Goal: Task Accomplishment & Management: Manage account settings

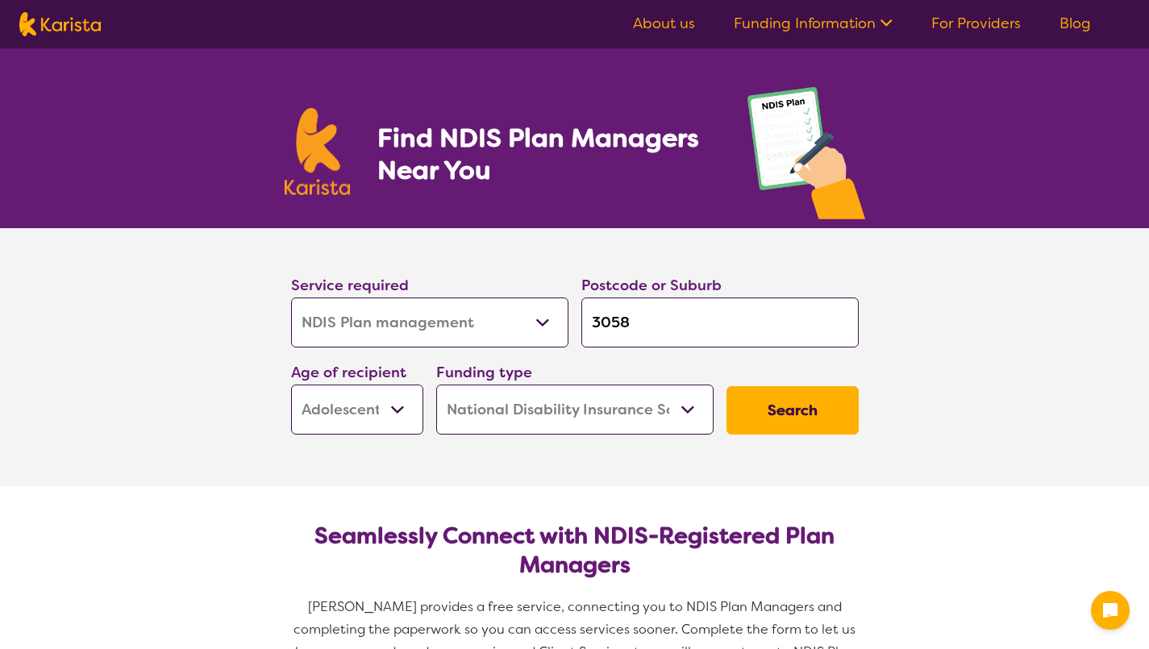
select select "NDIS Plan management"
select select "AS"
select select "NDIS"
select select "NDIS Plan management"
select select "AS"
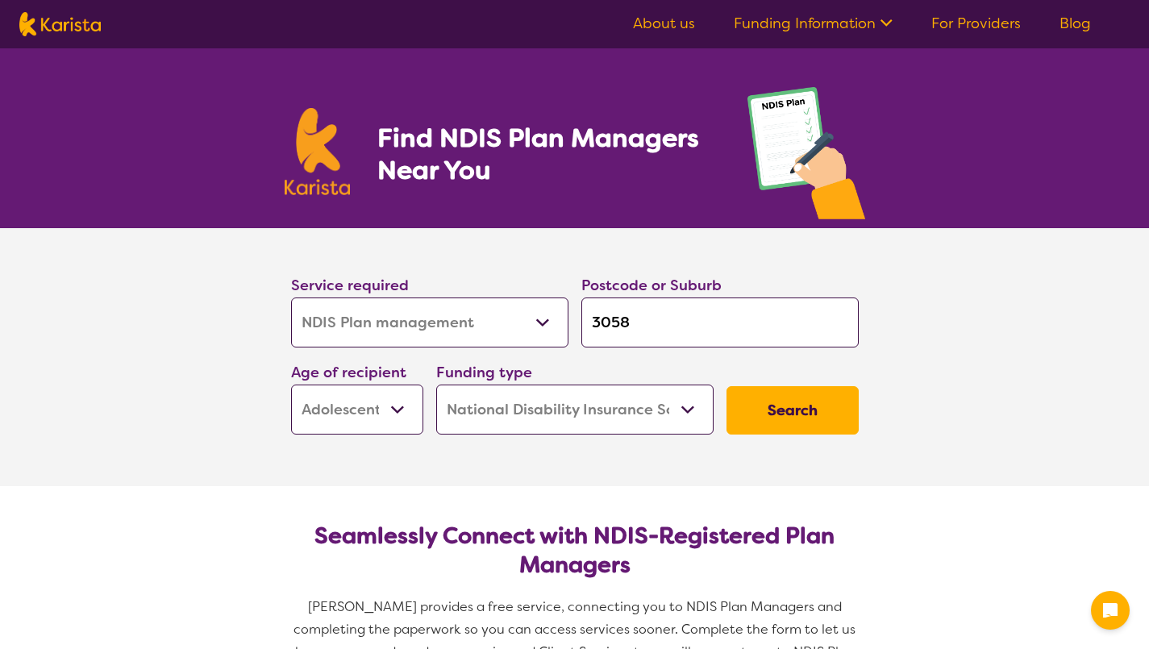
select select "NDIS"
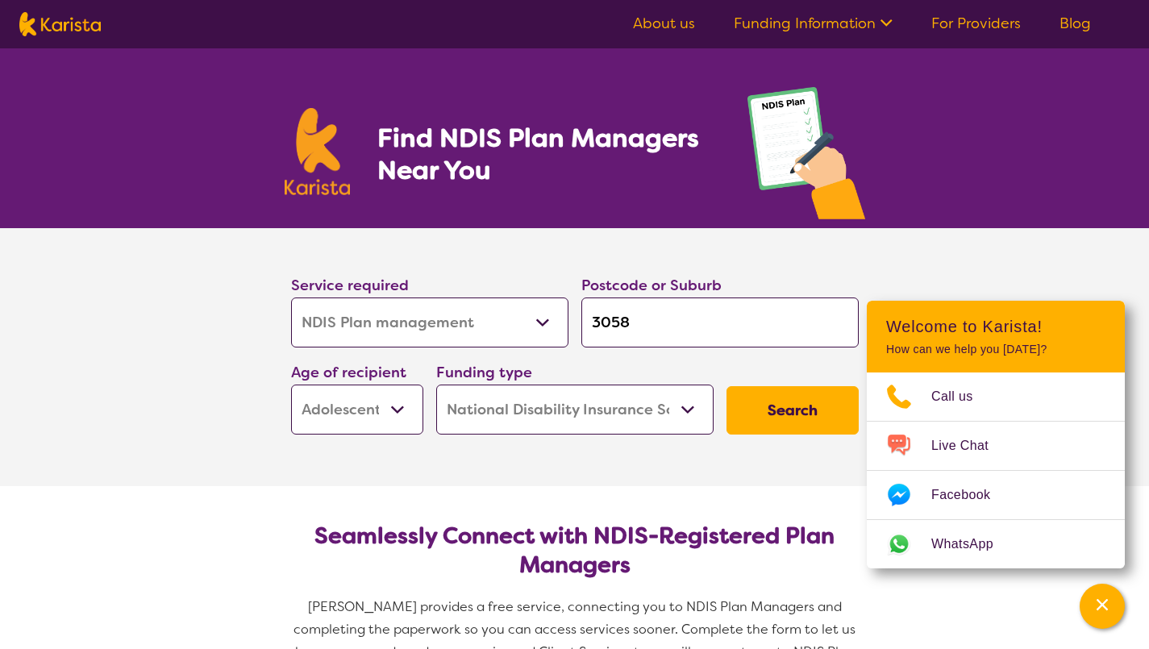
click at [997, 30] on link "For Providers" at bounding box center [977, 23] width 90 height 19
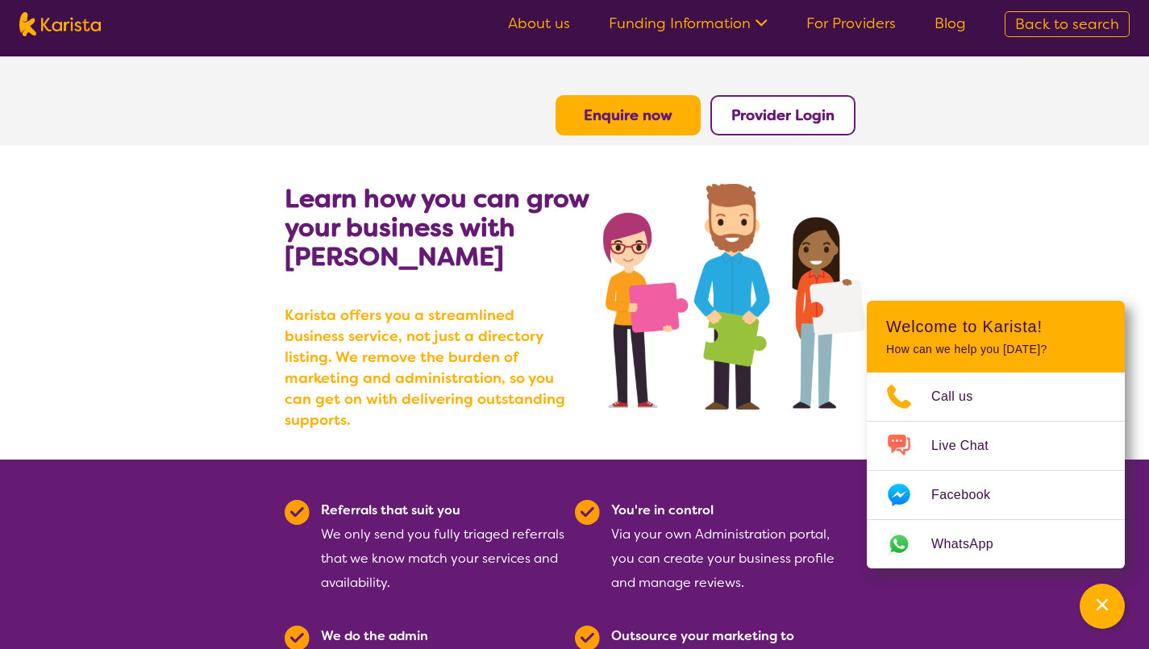
click at [773, 120] on b "Provider Login" at bounding box center [783, 115] width 103 height 19
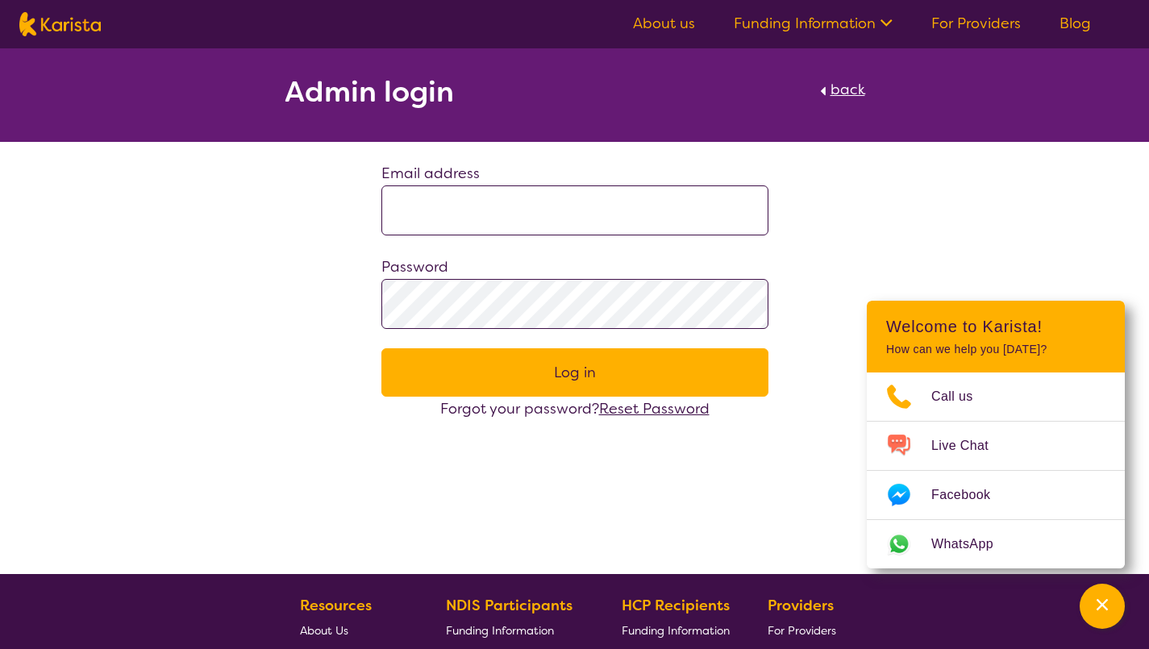
type input "**********"
click at [547, 373] on button "Log in" at bounding box center [574, 372] width 387 height 48
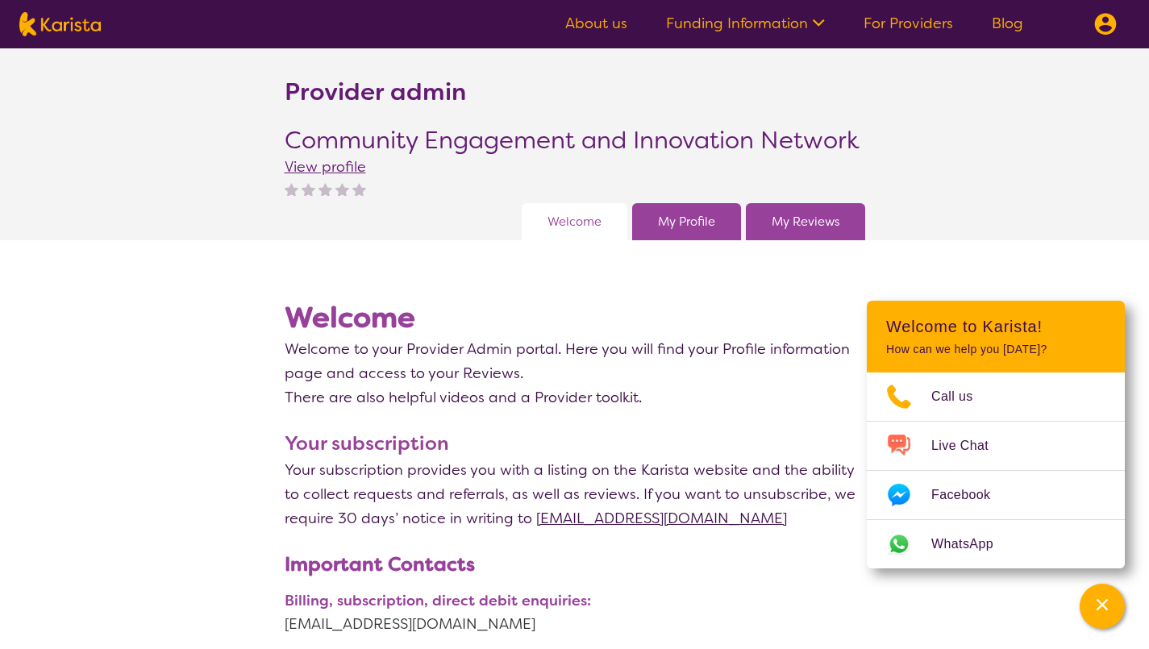
click at [834, 219] on link "My Reviews" at bounding box center [806, 222] width 68 height 24
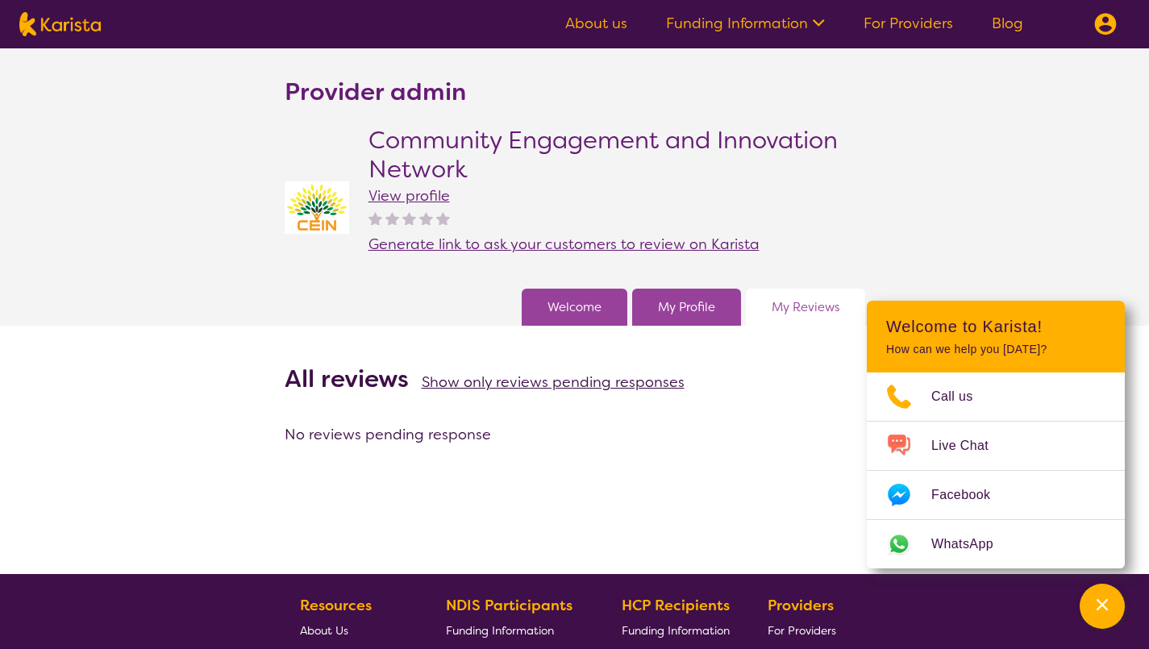
click at [556, 380] on span "Show only reviews pending responses" at bounding box center [553, 382] width 263 height 19
click at [711, 378] on span "Show all reviews" at bounding box center [684, 382] width 115 height 19
